Goal: Task Accomplishment & Management: Use online tool/utility

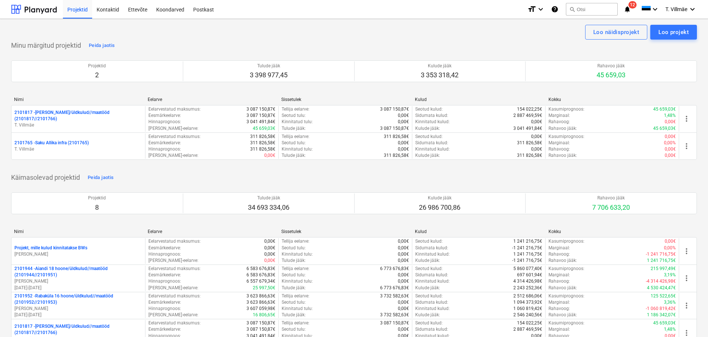
click at [46, 118] on p "2101817 - [PERSON_NAME]/üldkulud//maatööd (2101817//2101766)" at bounding box center [78, 116] width 128 height 13
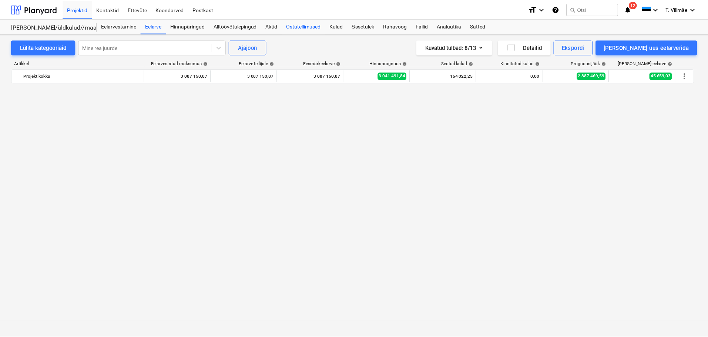
scroll to position [592, 0]
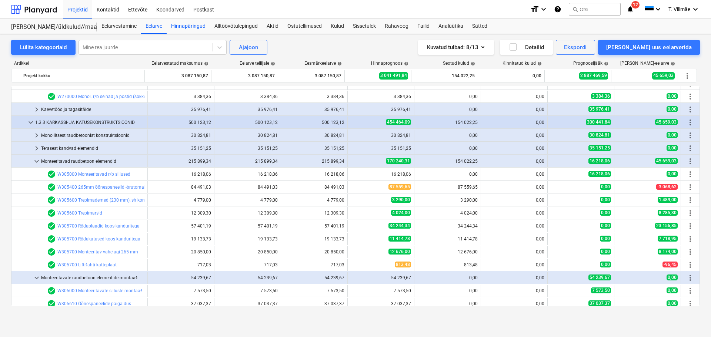
click at [190, 28] on div "Hinnapäringud" at bounding box center [188, 26] width 43 height 15
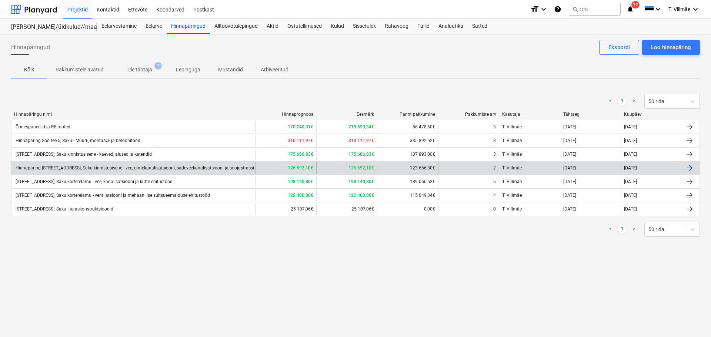
click at [104, 168] on div "Hinnapäring [STREET_ADDRESS], Saku kinnistusisene - vee, olmekanalisatsiooni, s…" at bounding box center [145, 167] width 262 height 5
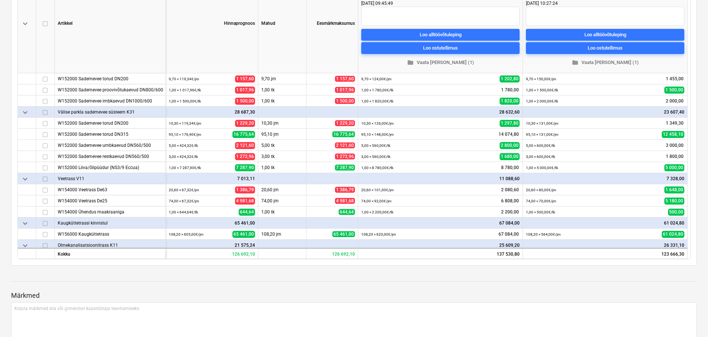
scroll to position [44, 0]
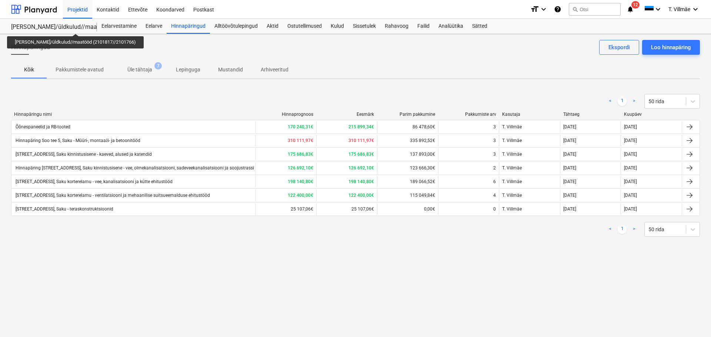
click at [73, 27] on div "[PERSON_NAME]/üldkulud//maatööd (2101817//2101766)" at bounding box center [49, 27] width 77 height 8
click at [77, 8] on div "Projektid" at bounding box center [77, 9] width 29 height 19
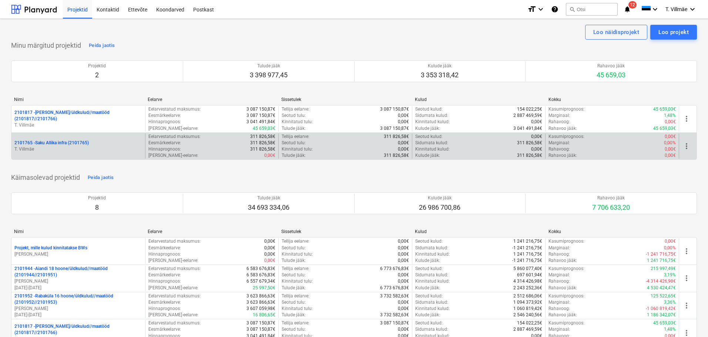
click at [59, 148] on p "T. Villmäe" at bounding box center [78, 149] width 128 height 6
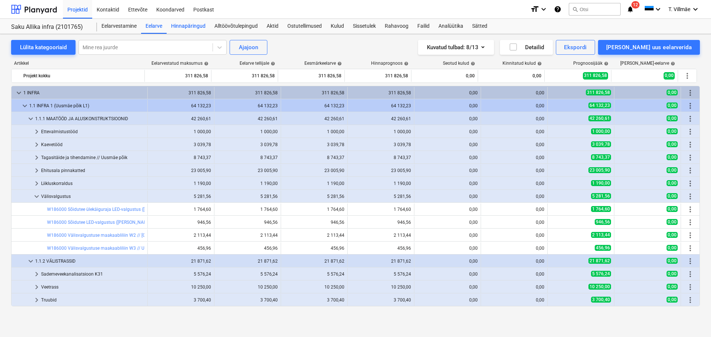
click at [197, 27] on div "Hinnapäringud" at bounding box center [188, 26] width 43 height 15
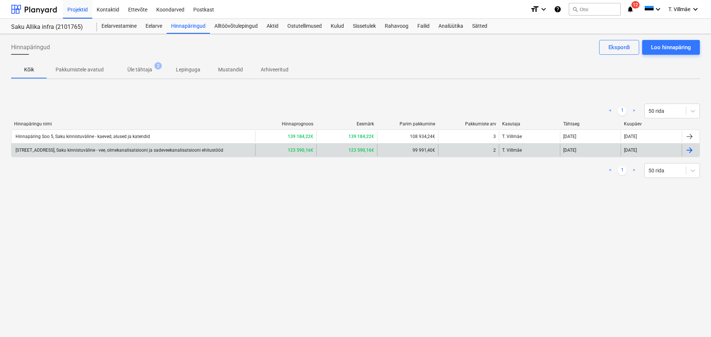
click at [100, 150] on div "[STREET_ADDRESS], Saku kinnistuväline - vee, olmekanalisatsiooni ja sadeveekana…" at bounding box center [118, 150] width 209 height 5
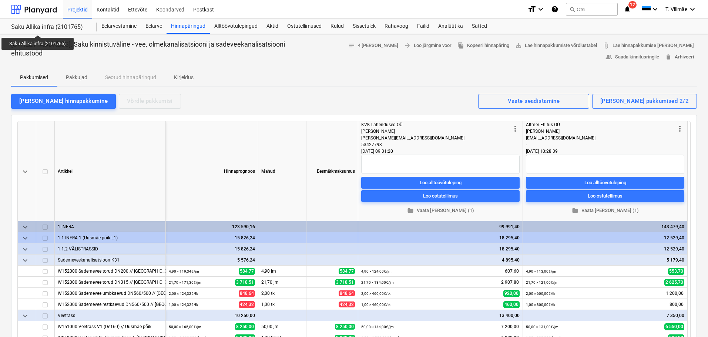
click at [38, 29] on div "Saku Allika infra (2101765)" at bounding box center [49, 27] width 77 height 8
click at [43, 27] on div "Saku Allika infra (2101765)" at bounding box center [49, 27] width 77 height 8
click at [30, 27] on div "Saku Allika infra (2101765)" at bounding box center [49, 27] width 77 height 8
click at [185, 24] on div "Hinnapäringud" at bounding box center [188, 26] width 43 height 15
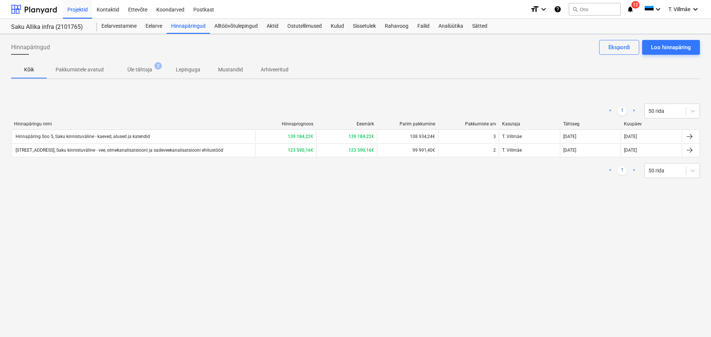
click at [39, 29] on div "Saku Allika infra (2101765)" at bounding box center [49, 27] width 77 height 8
click at [70, 9] on div "Projektid" at bounding box center [77, 9] width 29 height 19
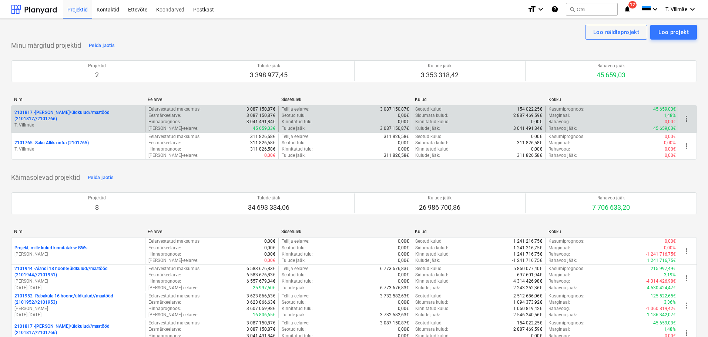
click at [56, 120] on p "2101817 - [PERSON_NAME]/üldkulud//maatööd (2101817//2101766)" at bounding box center [78, 116] width 128 height 13
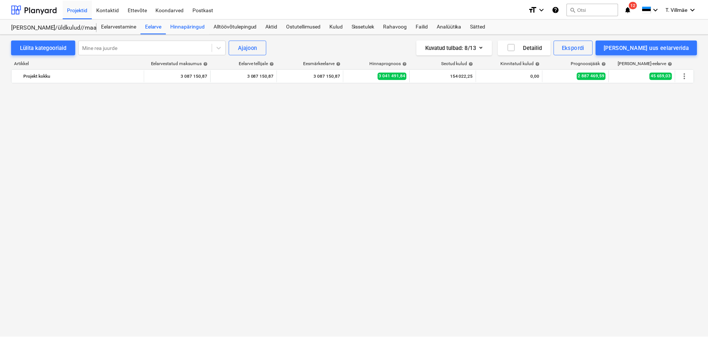
scroll to position [592, 0]
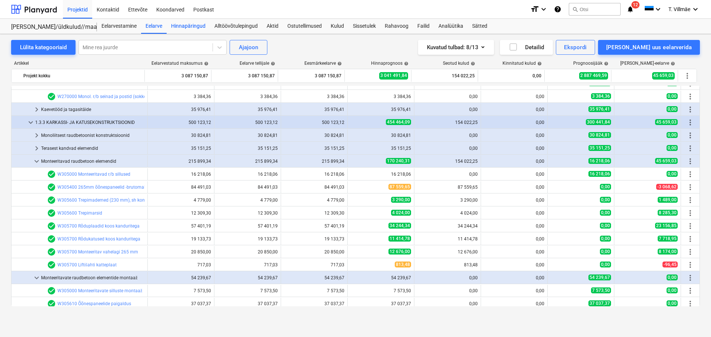
click at [201, 28] on div "Hinnapäringud" at bounding box center [188, 26] width 43 height 15
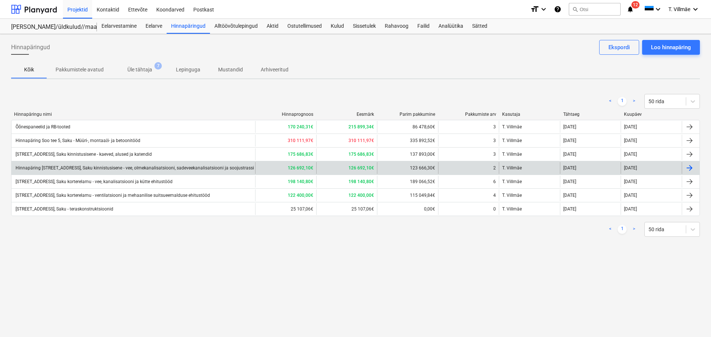
click at [111, 168] on div "Hinnapäring [STREET_ADDRESS], Saku kinnistusisene - vee, olmekanalisatsiooni, s…" at bounding box center [145, 167] width 262 height 5
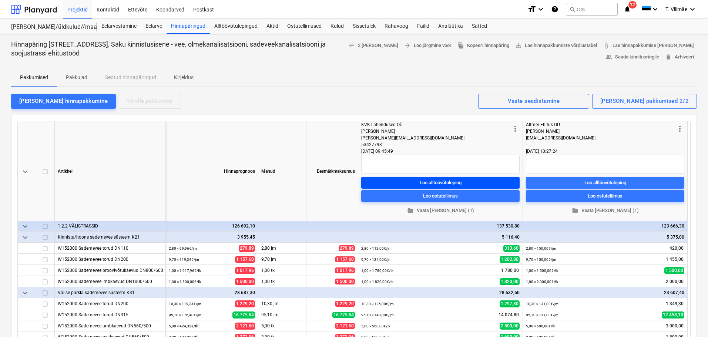
scroll to position [7, 0]
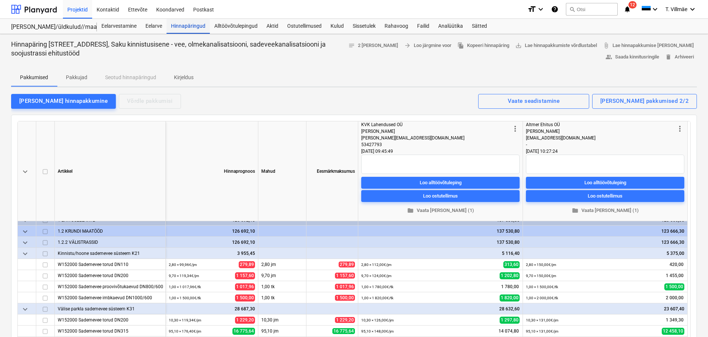
click at [180, 28] on div "Hinnapäringud" at bounding box center [188, 26] width 43 height 15
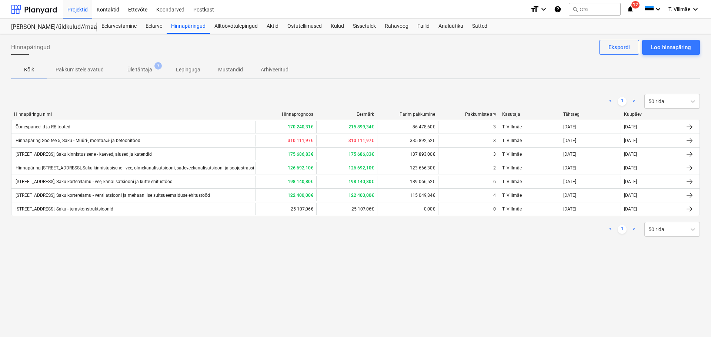
click at [119, 142] on div "Hinnapäring Soo tee 5, Saku - Müüri-, montaaži- ja betoonitööd" at bounding box center [77, 141] width 126 height 6
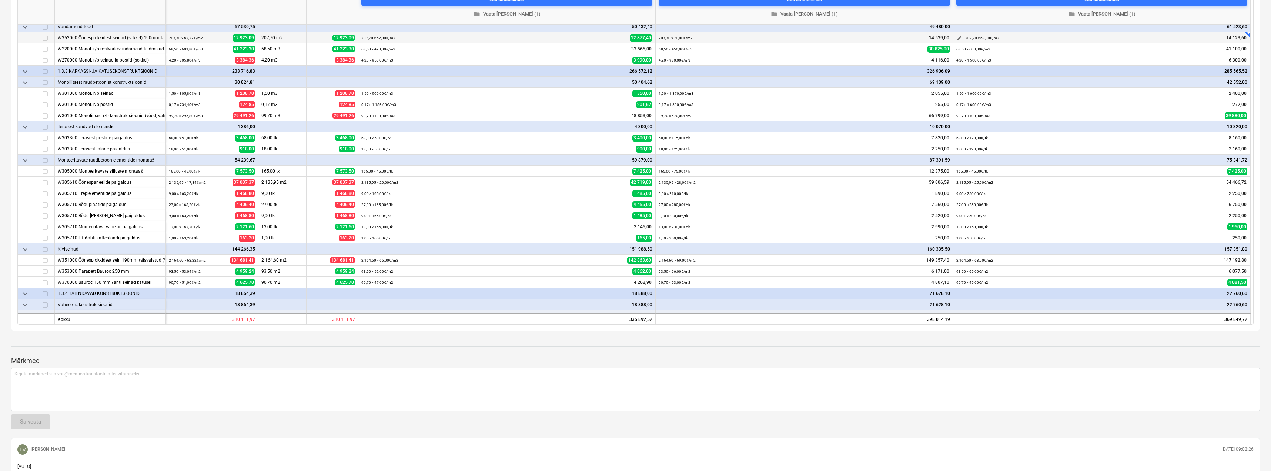
scroll to position [67, 0]
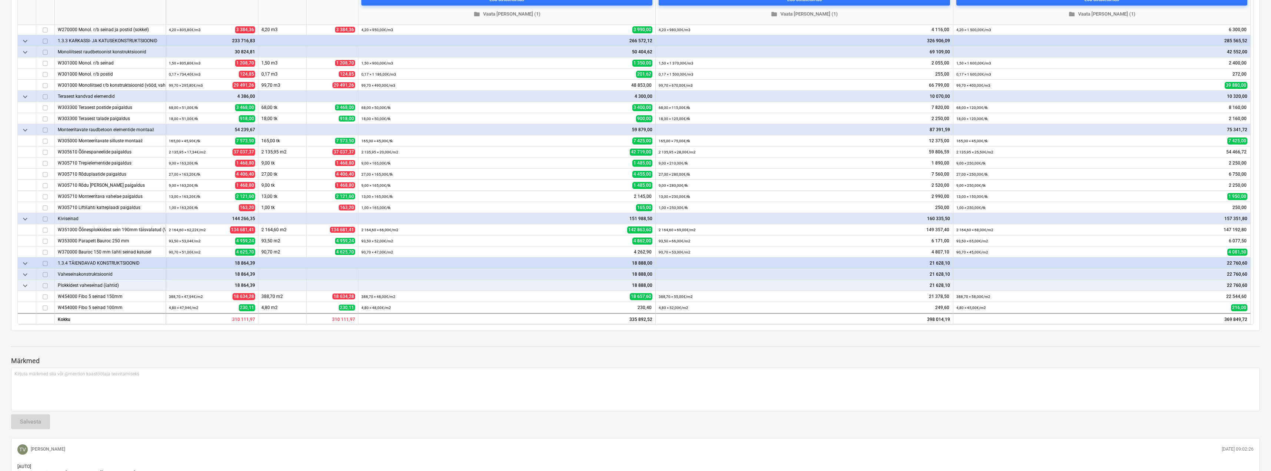
type textarea "x"
